Goal: Transaction & Acquisition: Obtain resource

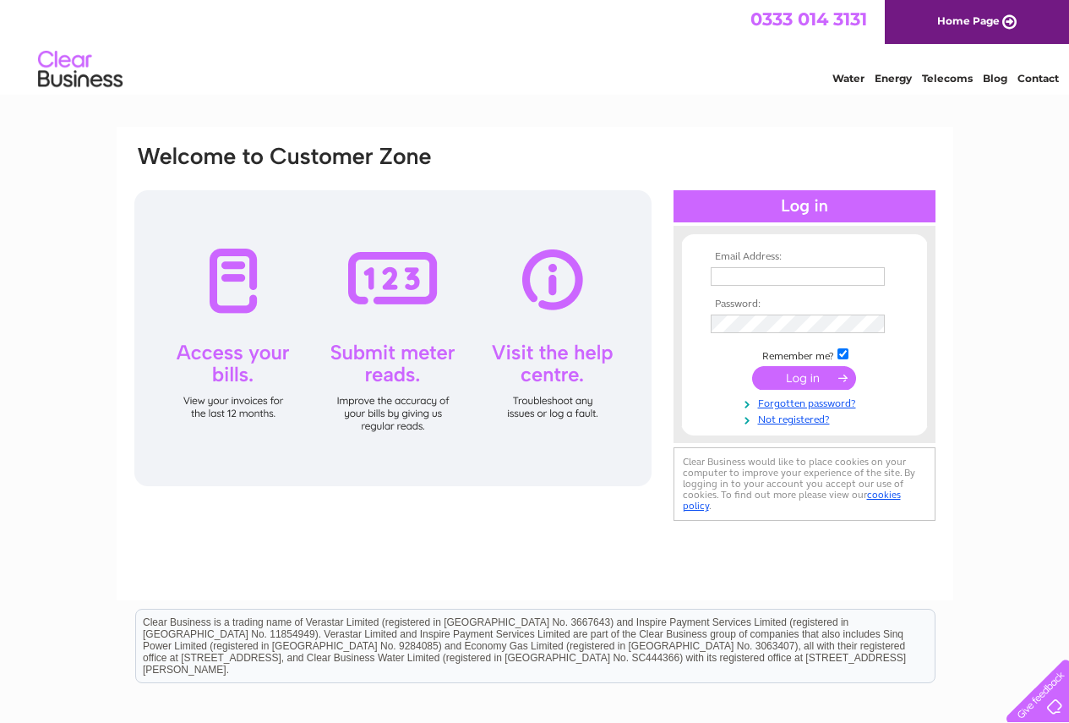
click at [805, 270] on input "text" at bounding box center [798, 276] width 174 height 19
type input "[PERSON_NAME][EMAIL_ADDRESS][PERSON_NAME][DOMAIN_NAME]"
click at [793, 380] on input "submit" at bounding box center [804, 380] width 104 height 24
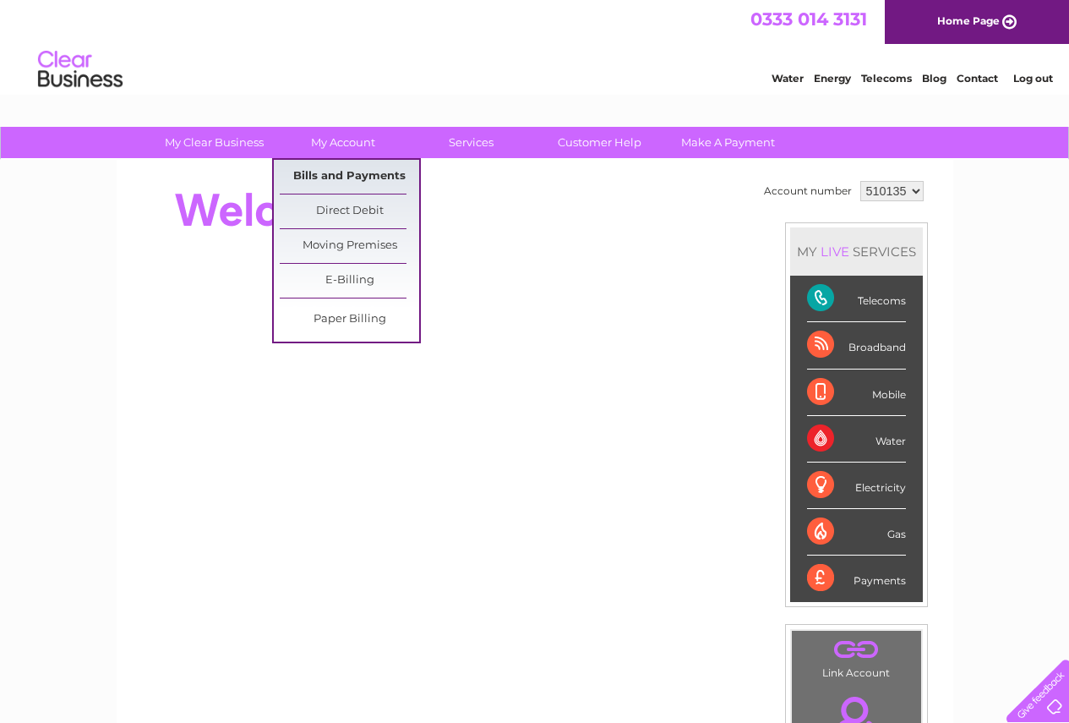
click at [365, 169] on link "Bills and Payments" at bounding box center [349, 177] width 139 height 34
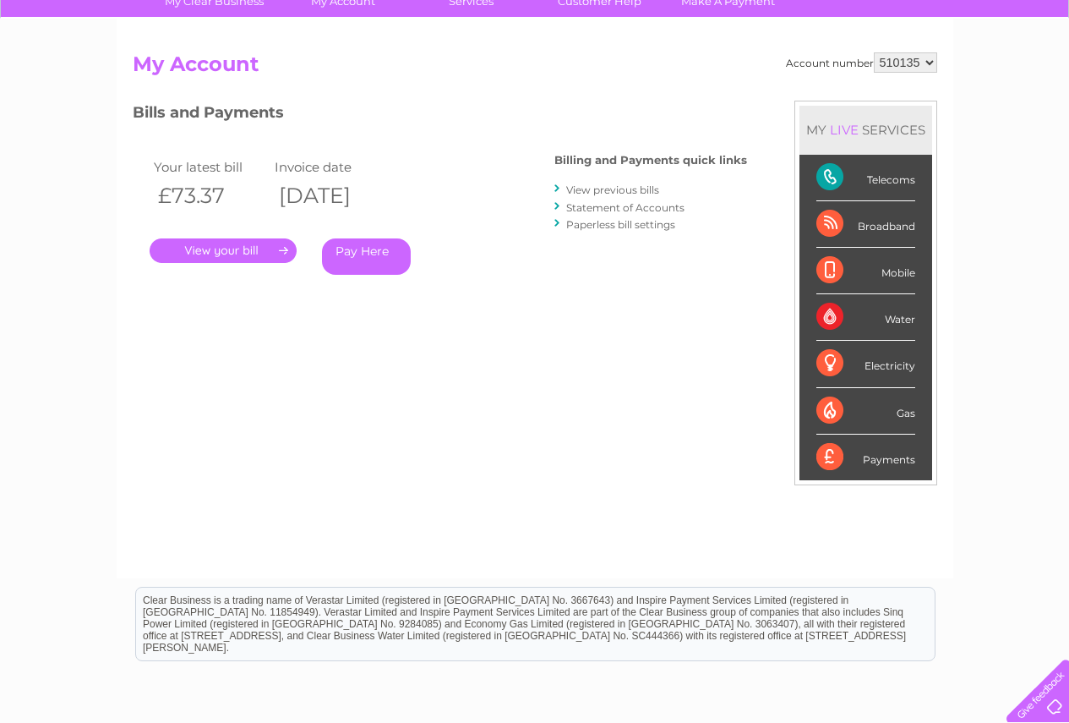
scroll to position [169, 0]
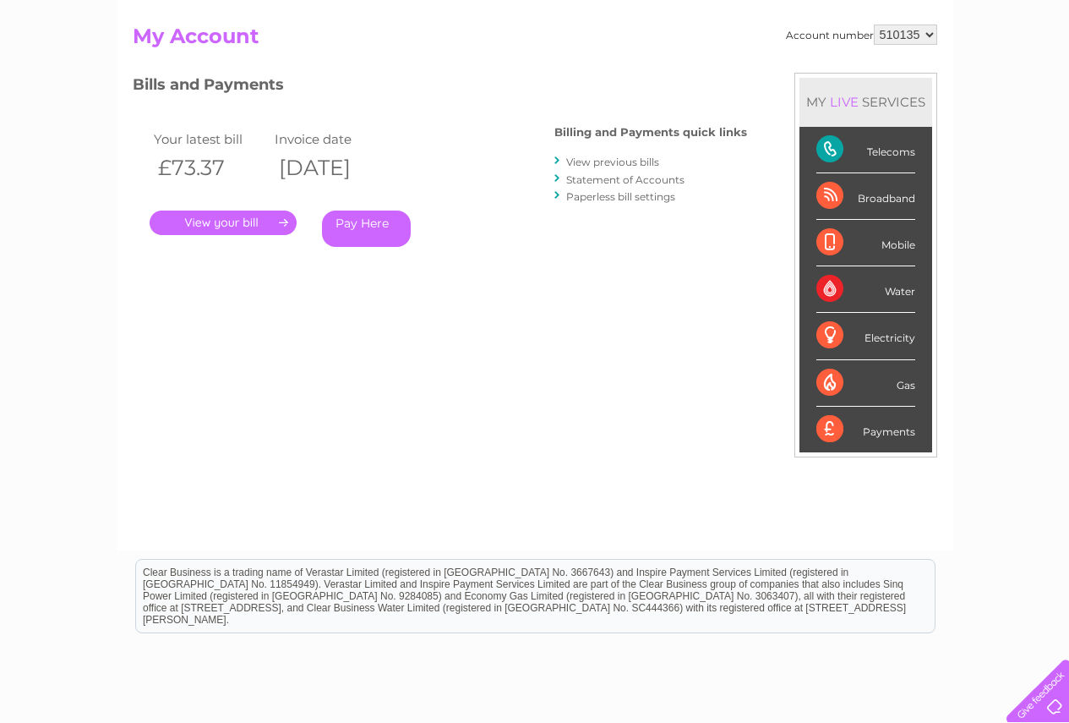
click at [236, 217] on link "." at bounding box center [223, 222] width 147 height 25
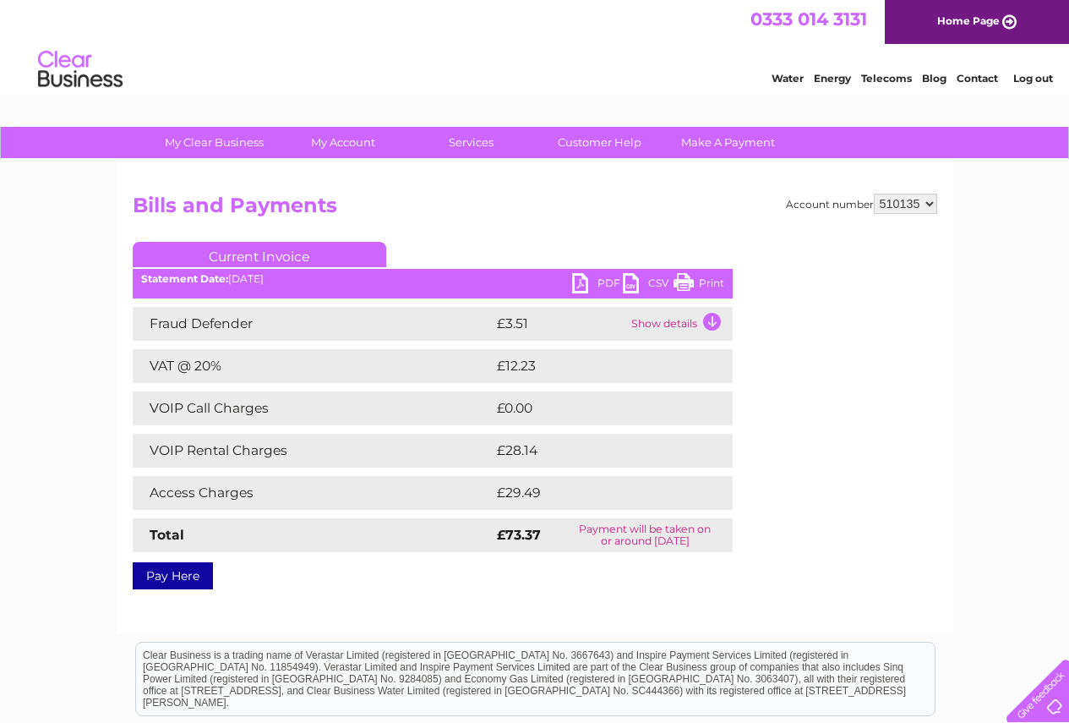
scroll to position [85, 0]
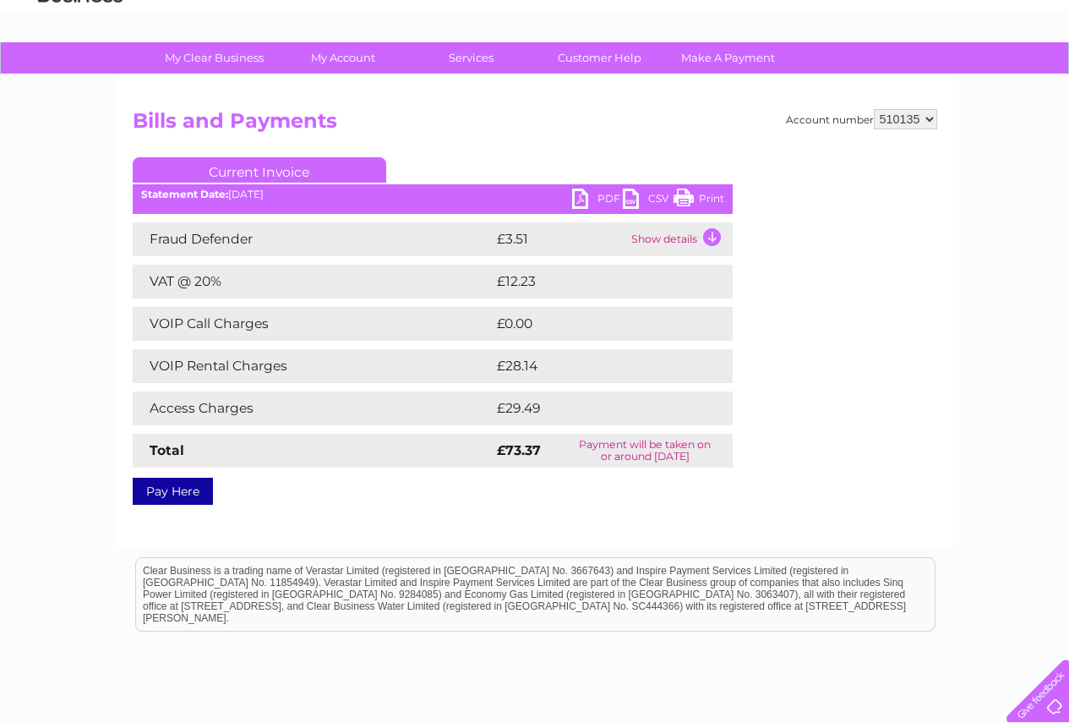
click at [638, 403] on td "£29.49" at bounding box center [596, 408] width 207 height 34
click at [691, 238] on td "Show details" at bounding box center [680, 239] width 106 height 34
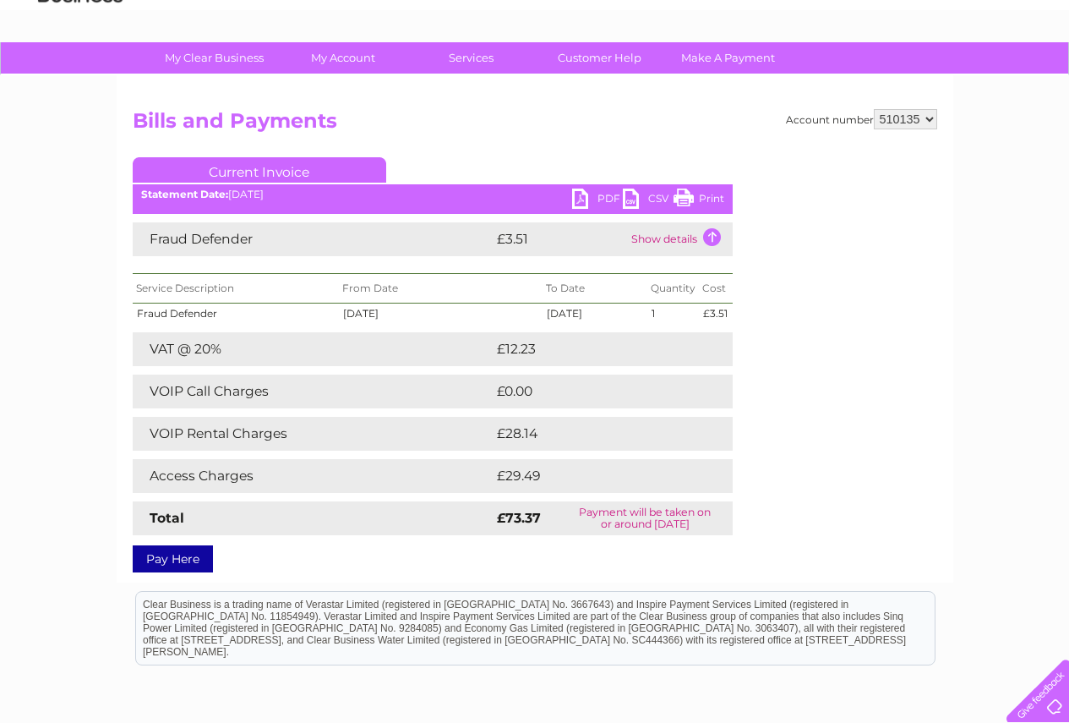
click at [587, 436] on td "£28.14" at bounding box center [595, 434] width 205 height 34
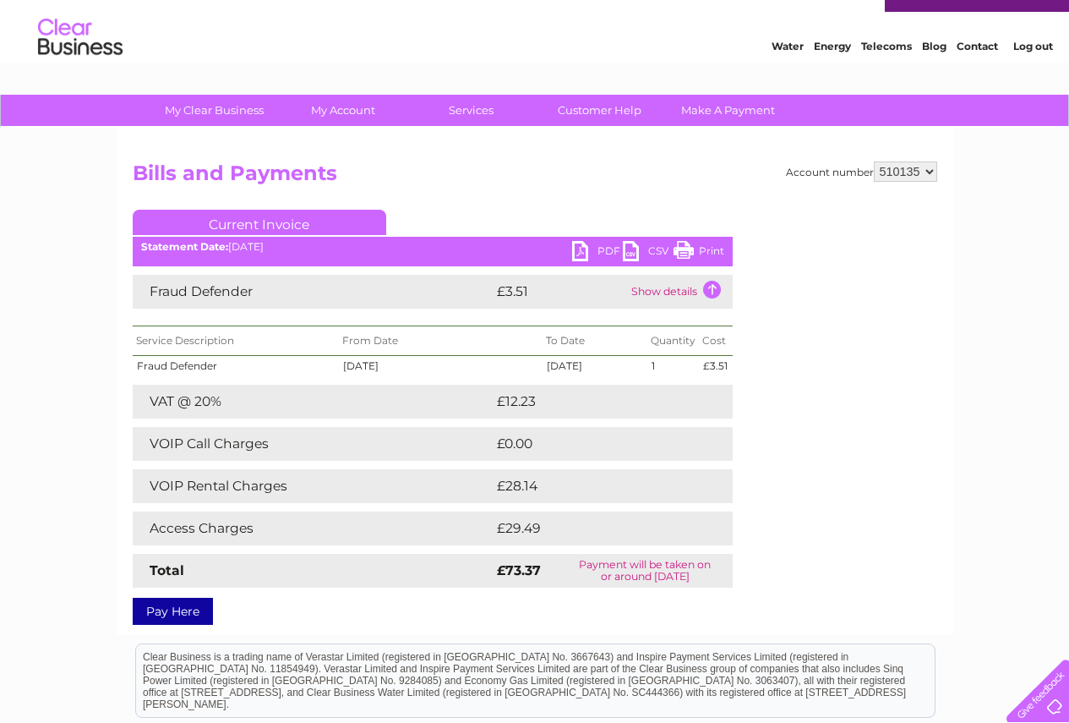
scroll to position [0, 0]
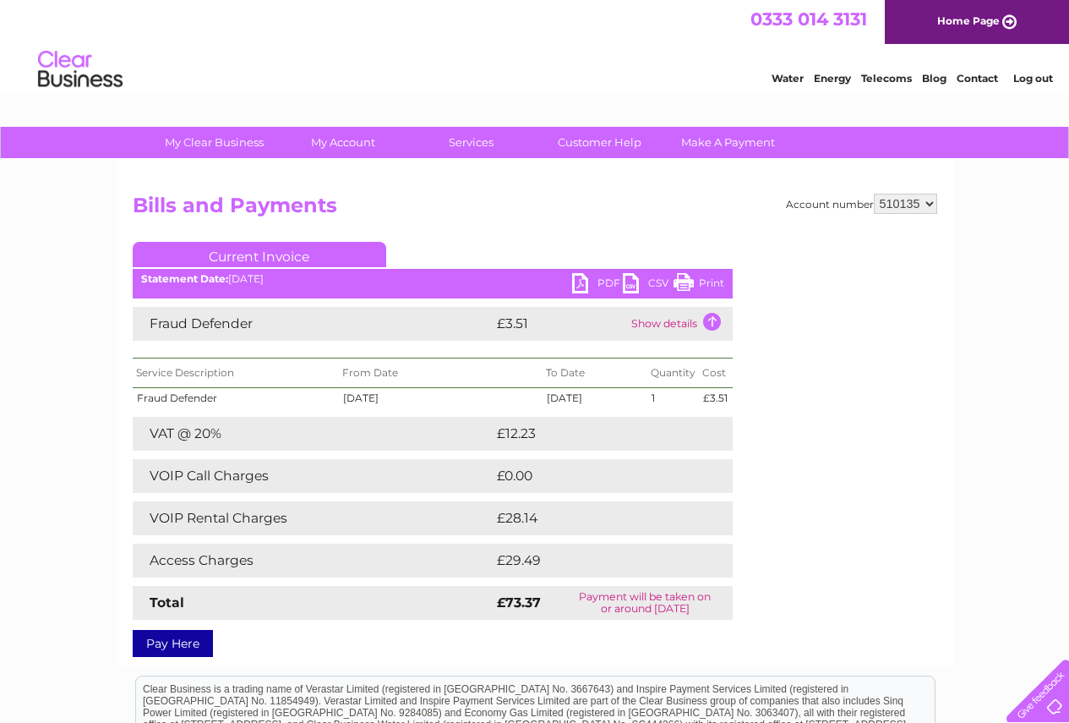
click at [576, 281] on link "PDF" at bounding box center [597, 285] width 51 height 25
